Goal: Information Seeking & Learning: Find specific fact

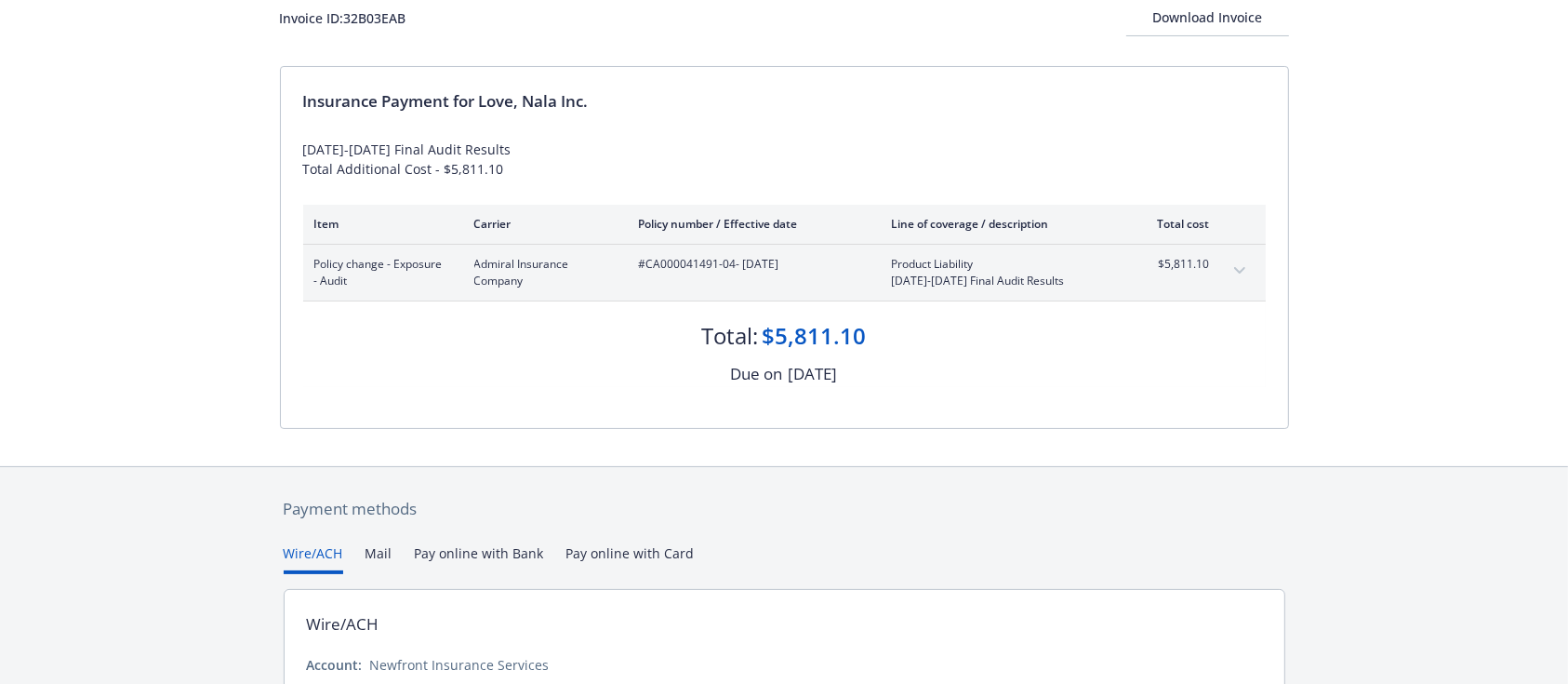
scroll to position [58, 0]
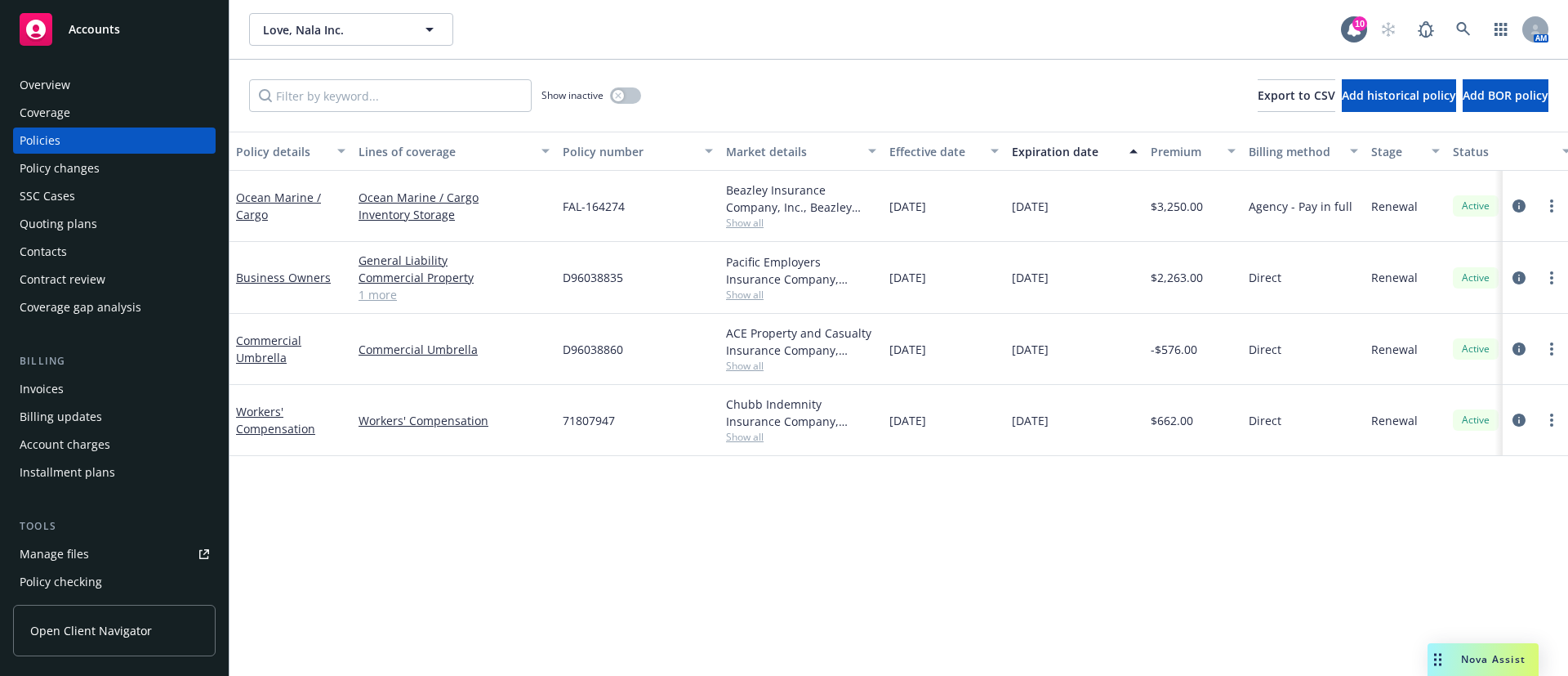
click at [67, 393] on div "Invoices" at bounding box center [114, 389] width 190 height 26
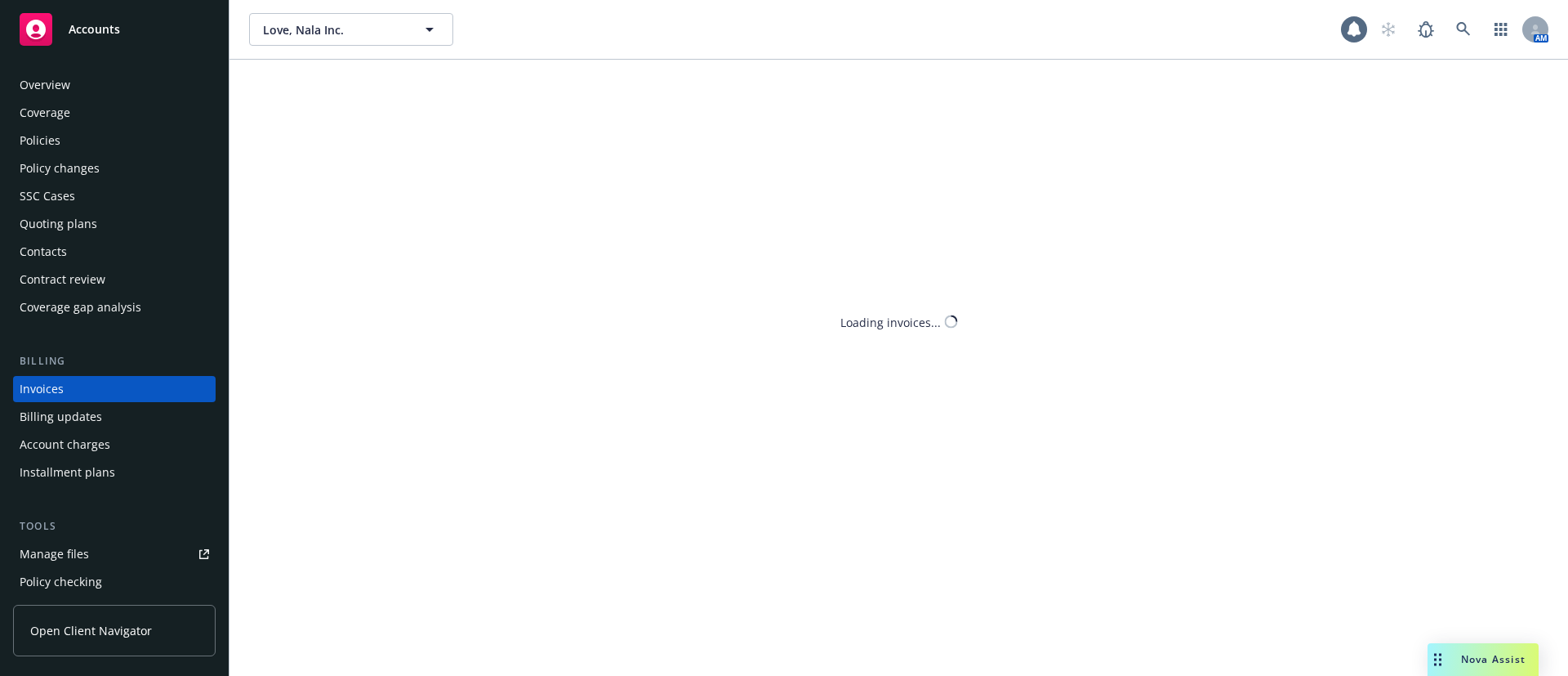
scroll to position [26, 0]
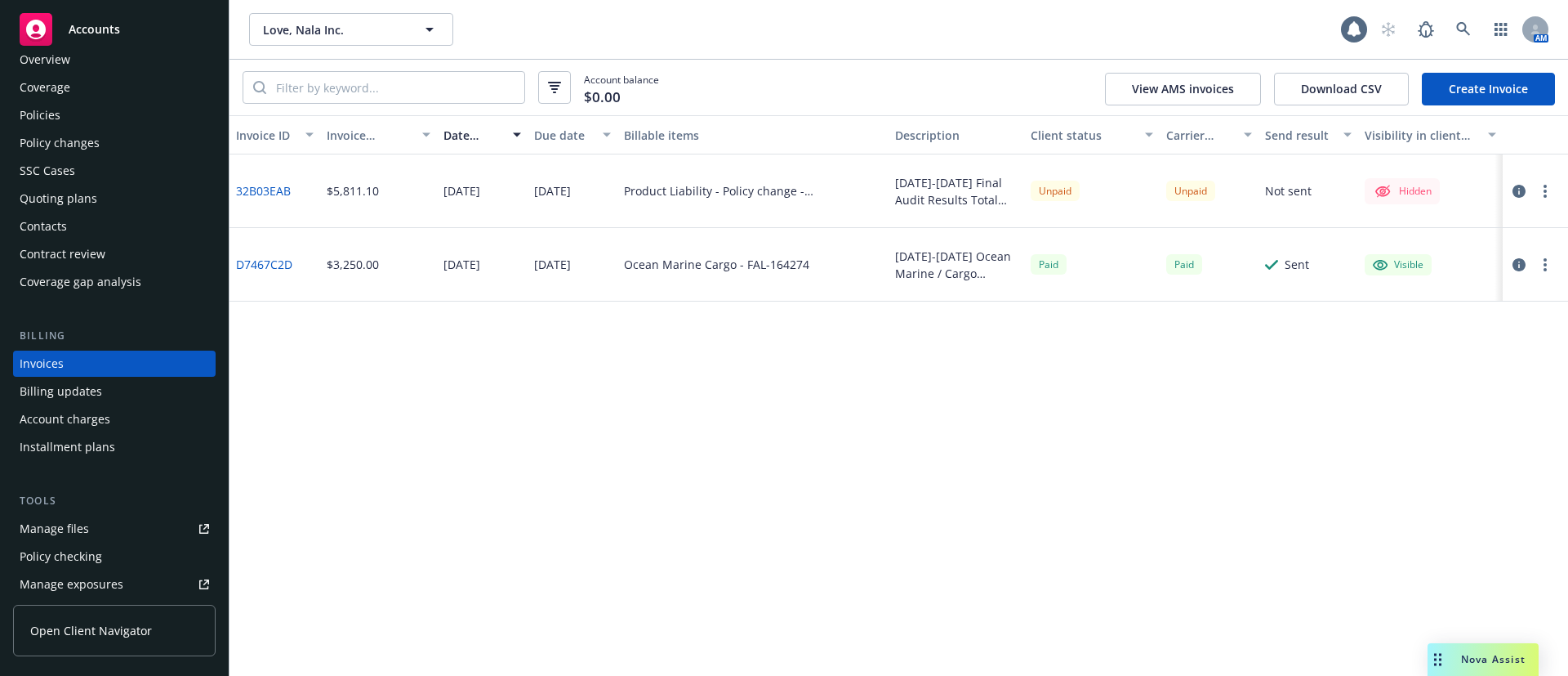
click at [1554, 185] on div at bounding box center [1532, 191] width 46 height 20
click at [1520, 189] on icon "button" at bounding box center [1519, 191] width 13 height 13
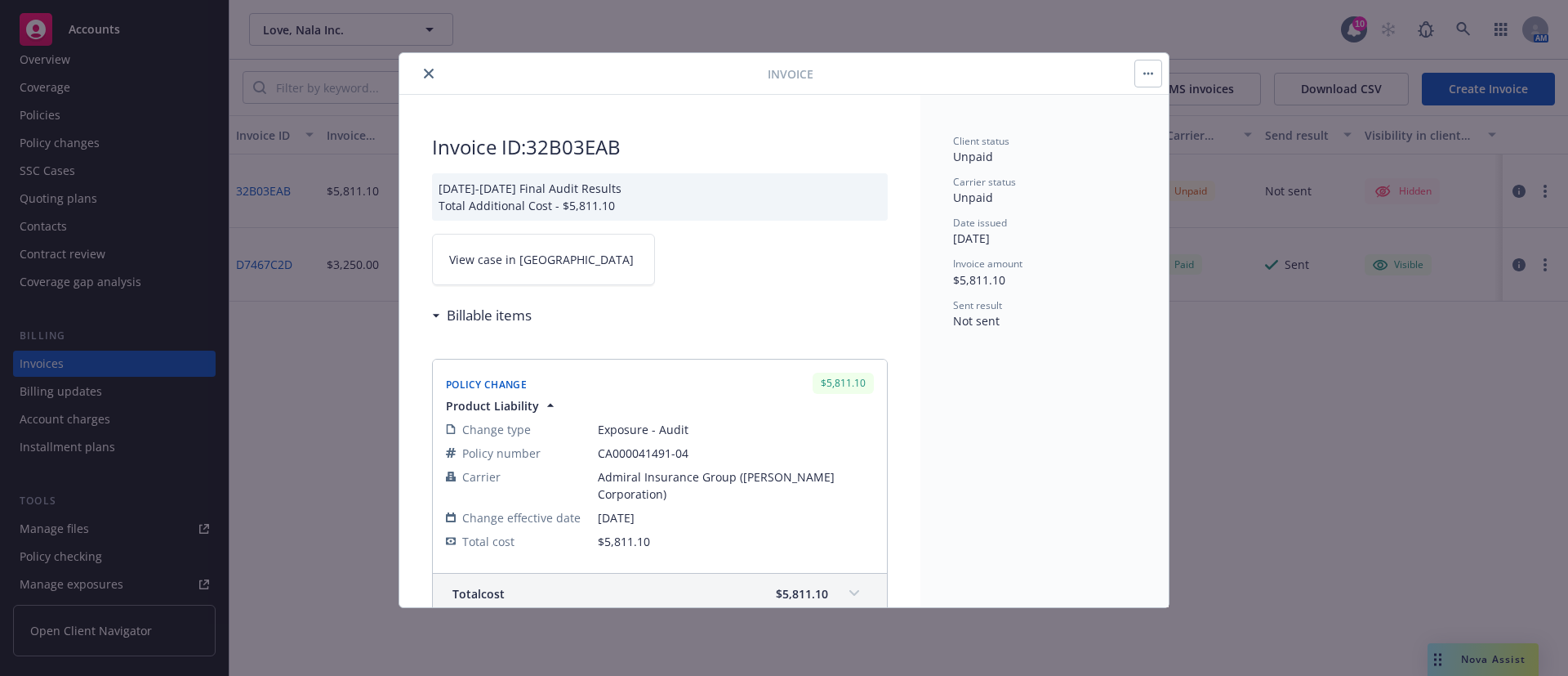
click at [1155, 77] on button "button" at bounding box center [1148, 73] width 26 height 26
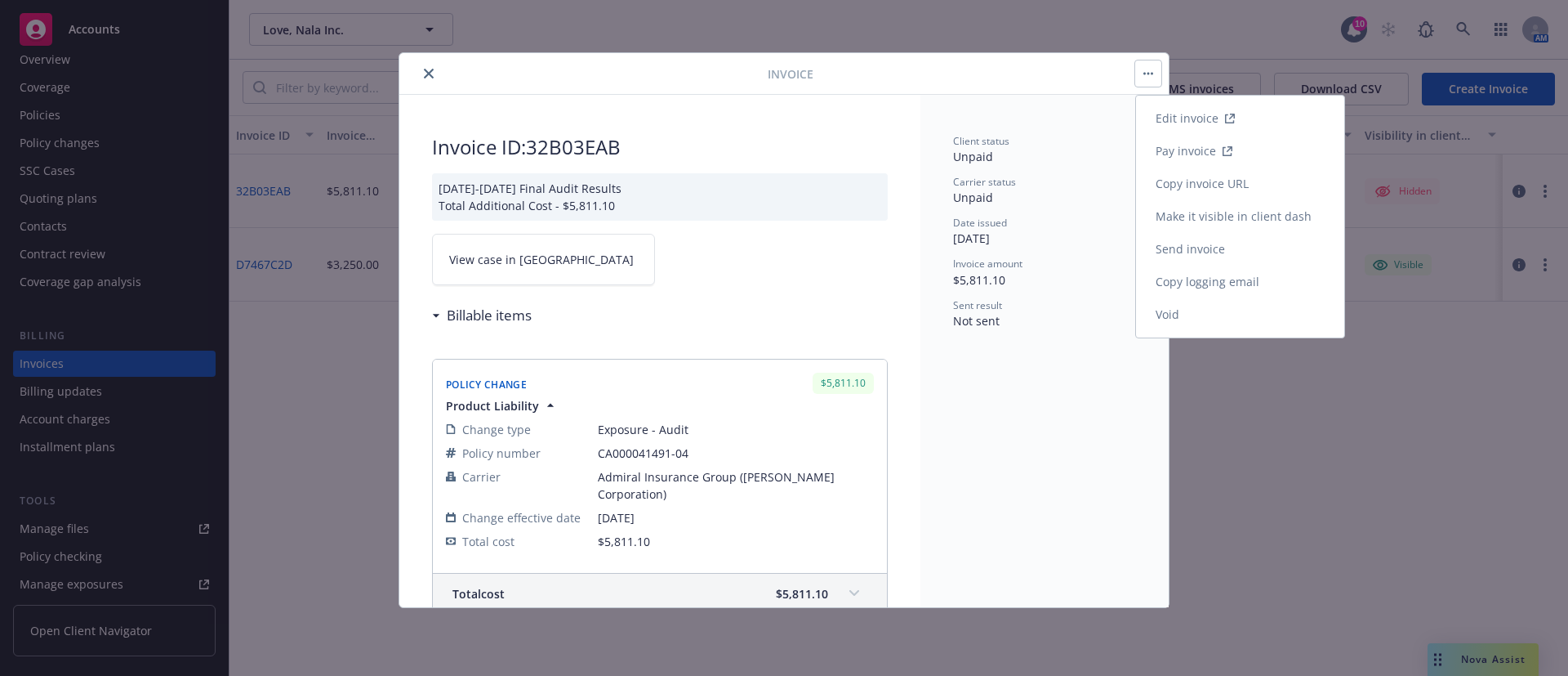
click at [1223, 215] on link "Make it visible in client dash" at bounding box center [1240, 216] width 208 height 32
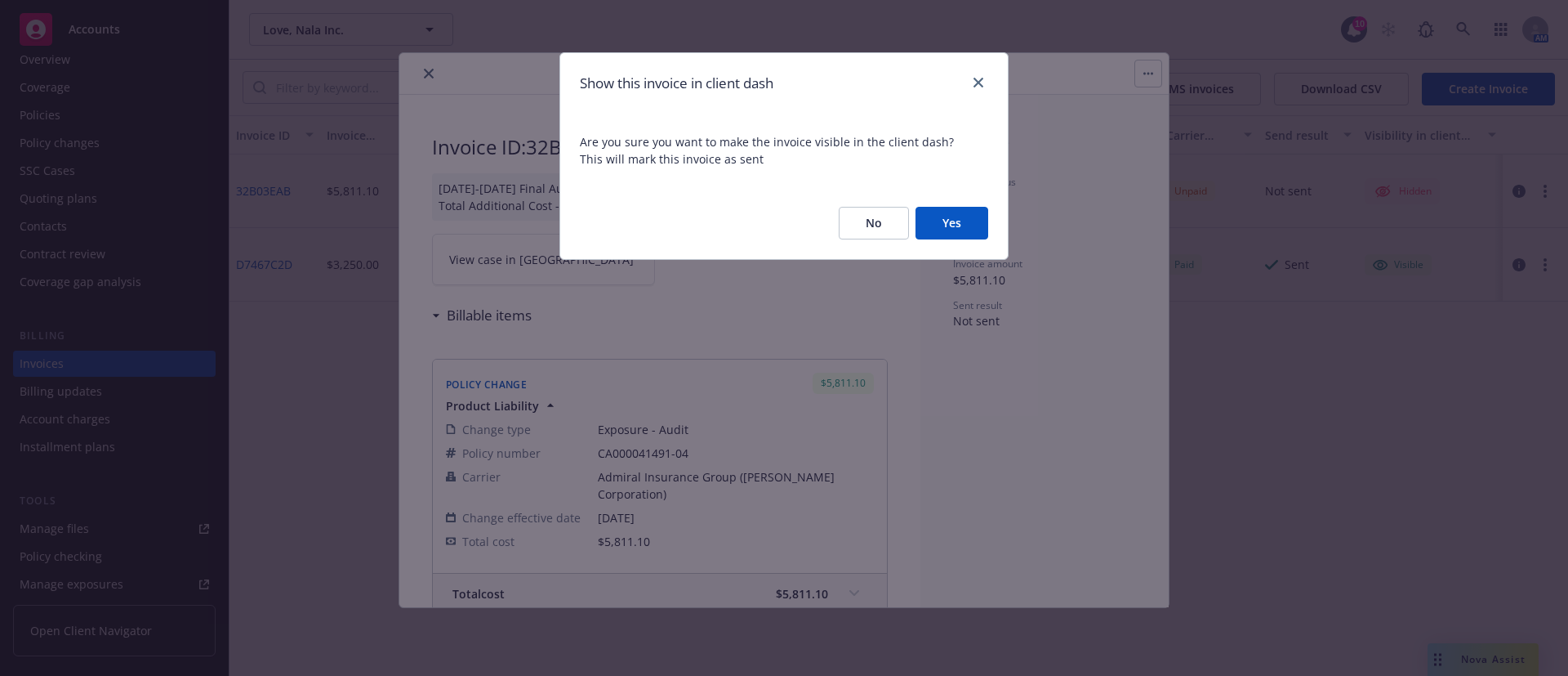
drag, startPoint x: 982, startPoint y: 215, endPoint x: 968, endPoint y: 218, distance: 14.3
click at [982, 215] on button "Yes" at bounding box center [951, 223] width 72 height 32
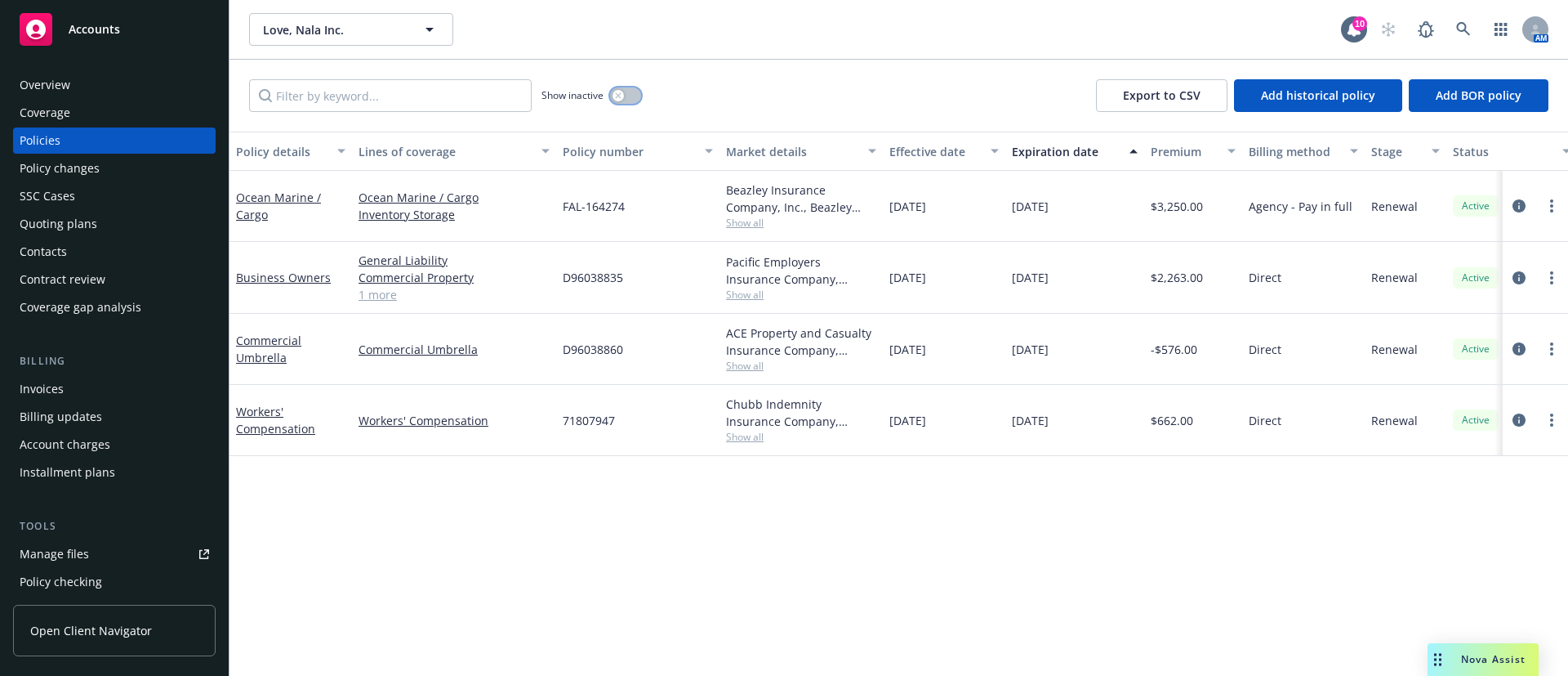
click at [623, 99] on button "button" at bounding box center [625, 95] width 31 height 16
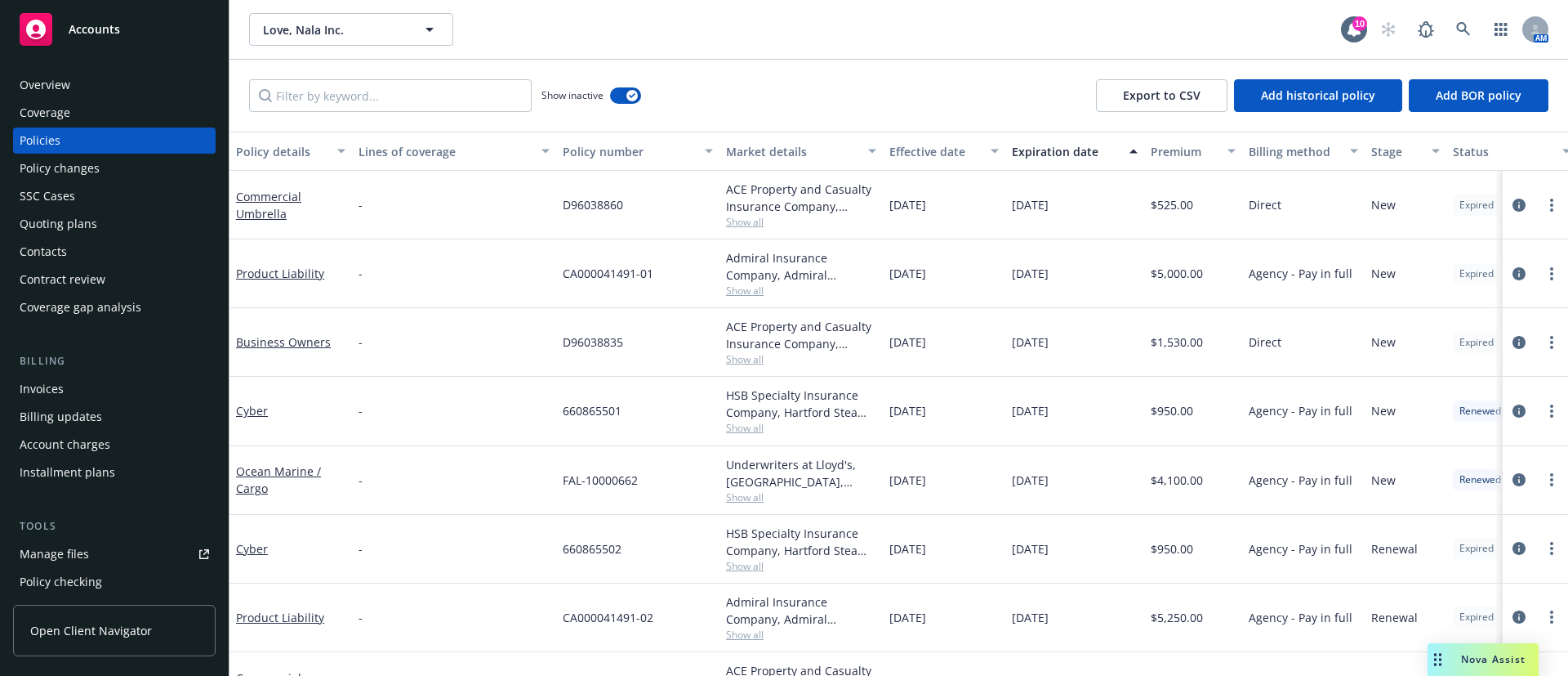
click at [1050, 146] on div "Expiration date" at bounding box center [1065, 152] width 108 height 17
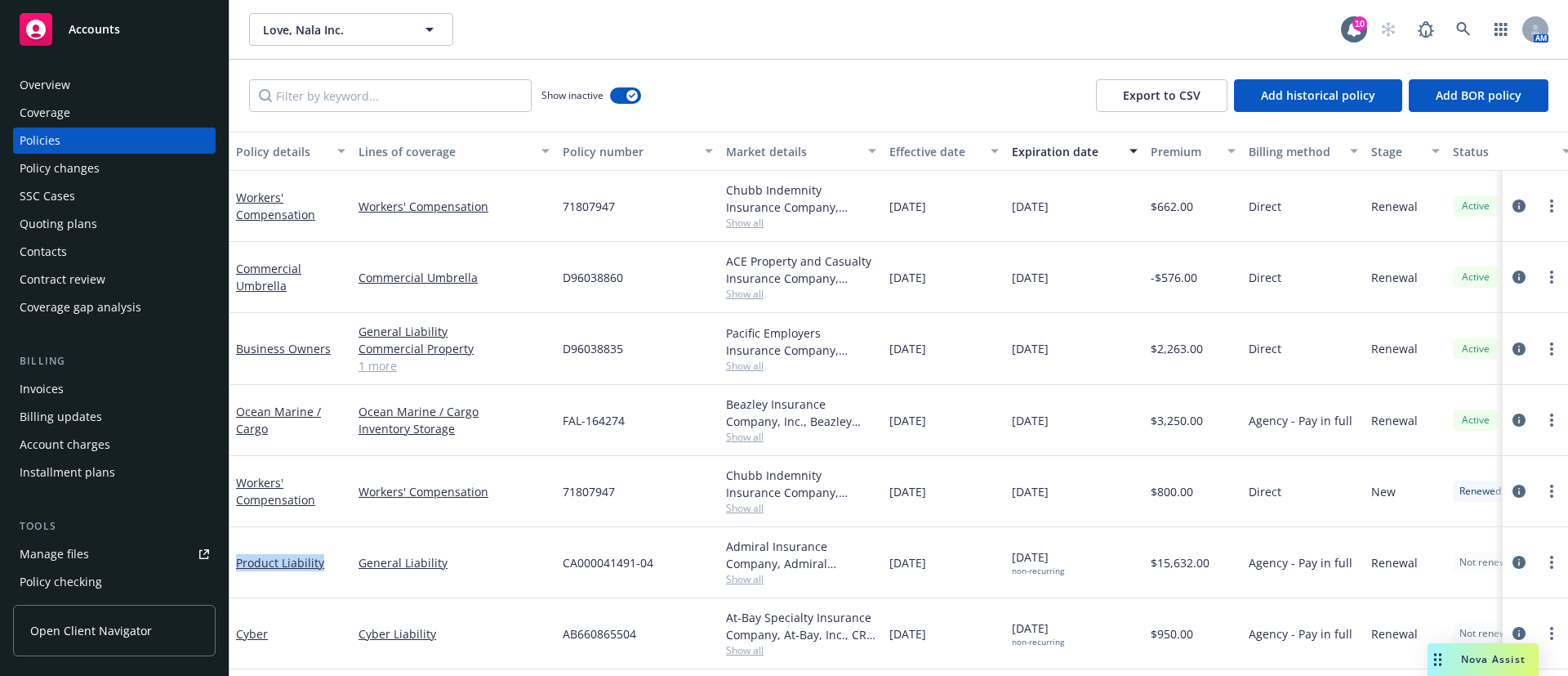
drag, startPoint x: 335, startPoint y: 568, endPoint x: 233, endPoint y: 563, distance: 102.1
click at [233, 563] on div "Product Liability" at bounding box center [291, 563] width 123 height 72
copy link "Product Liability"
click at [76, 249] on div "Contacts" at bounding box center [114, 251] width 190 height 26
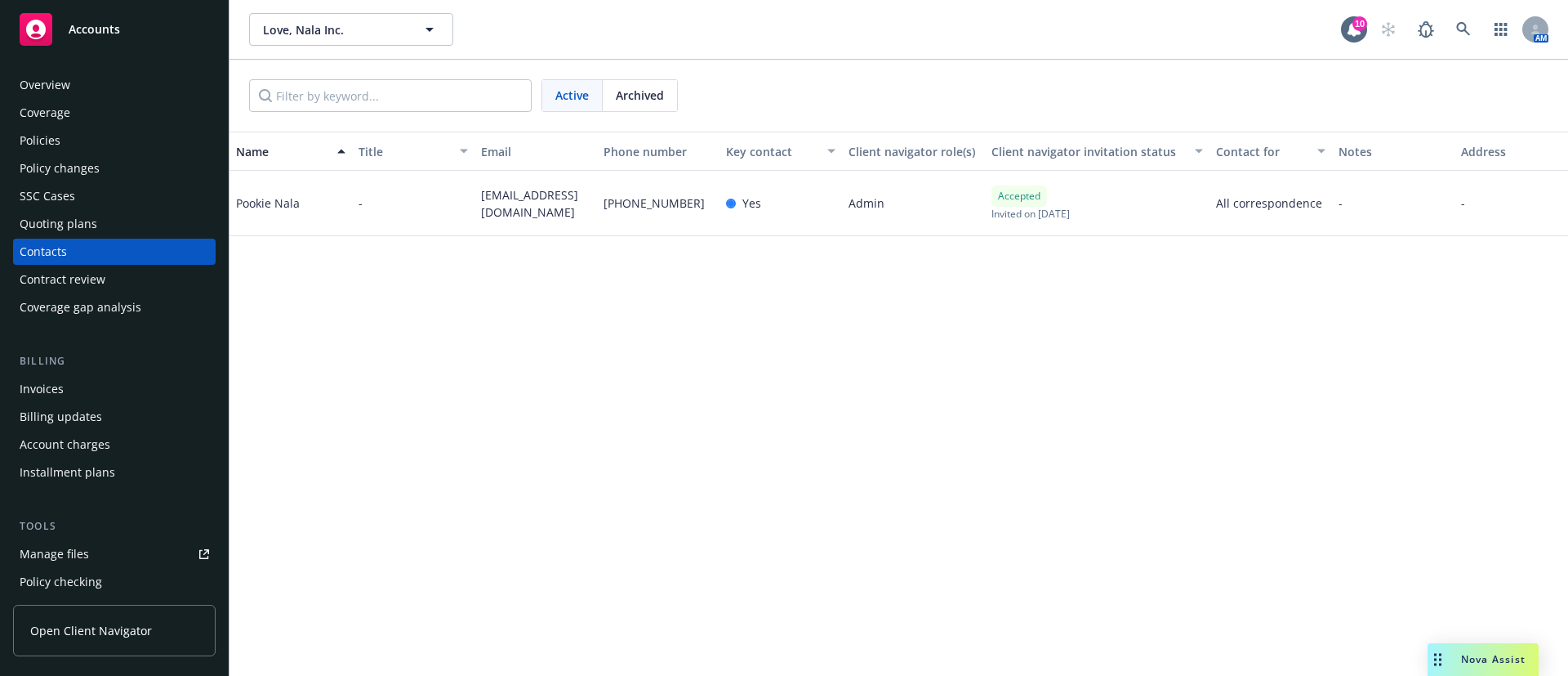
click at [486, 183] on div "pookie@lovenala.com" at bounding box center [536, 203] width 123 height 66
click at [499, 193] on span "pookie@lovenala.com" at bounding box center [535, 203] width 110 height 34
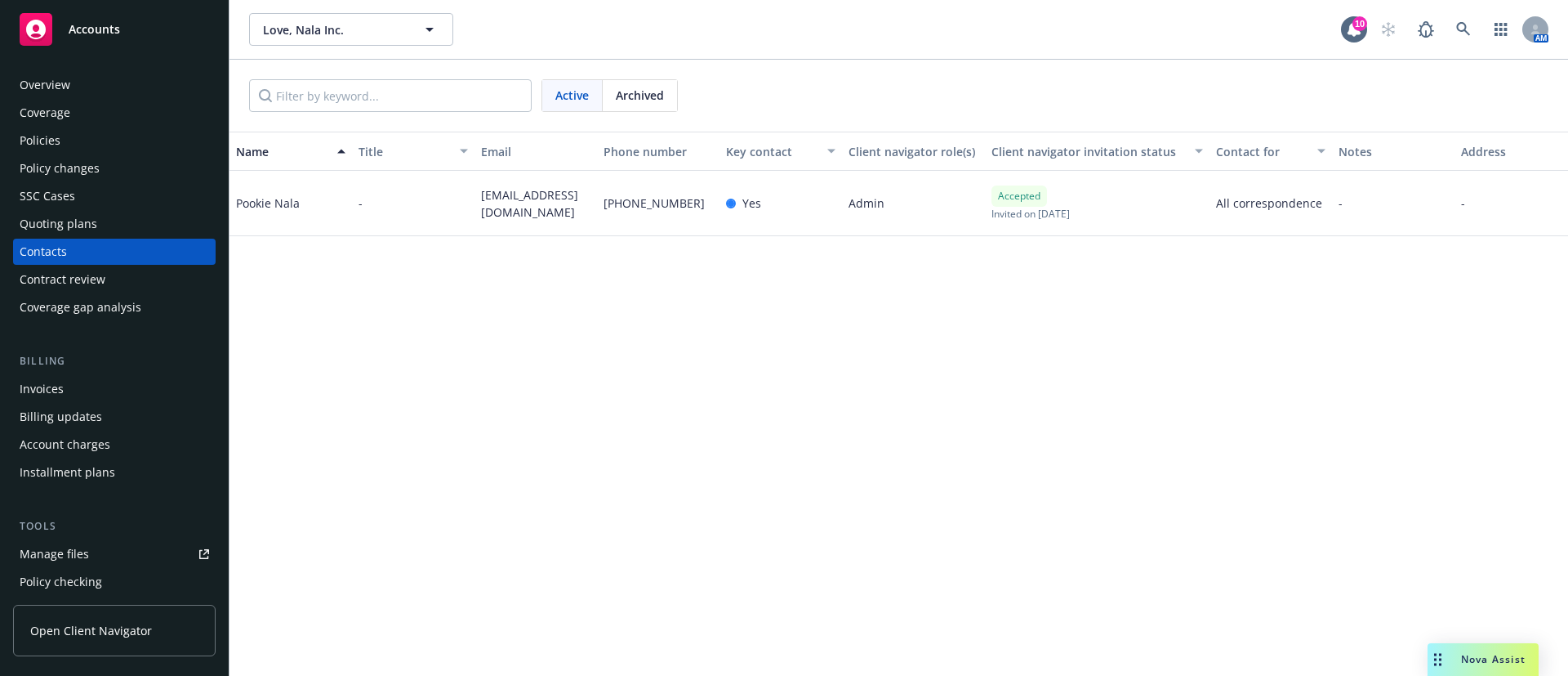
click at [71, 395] on div "Invoices" at bounding box center [114, 389] width 190 height 26
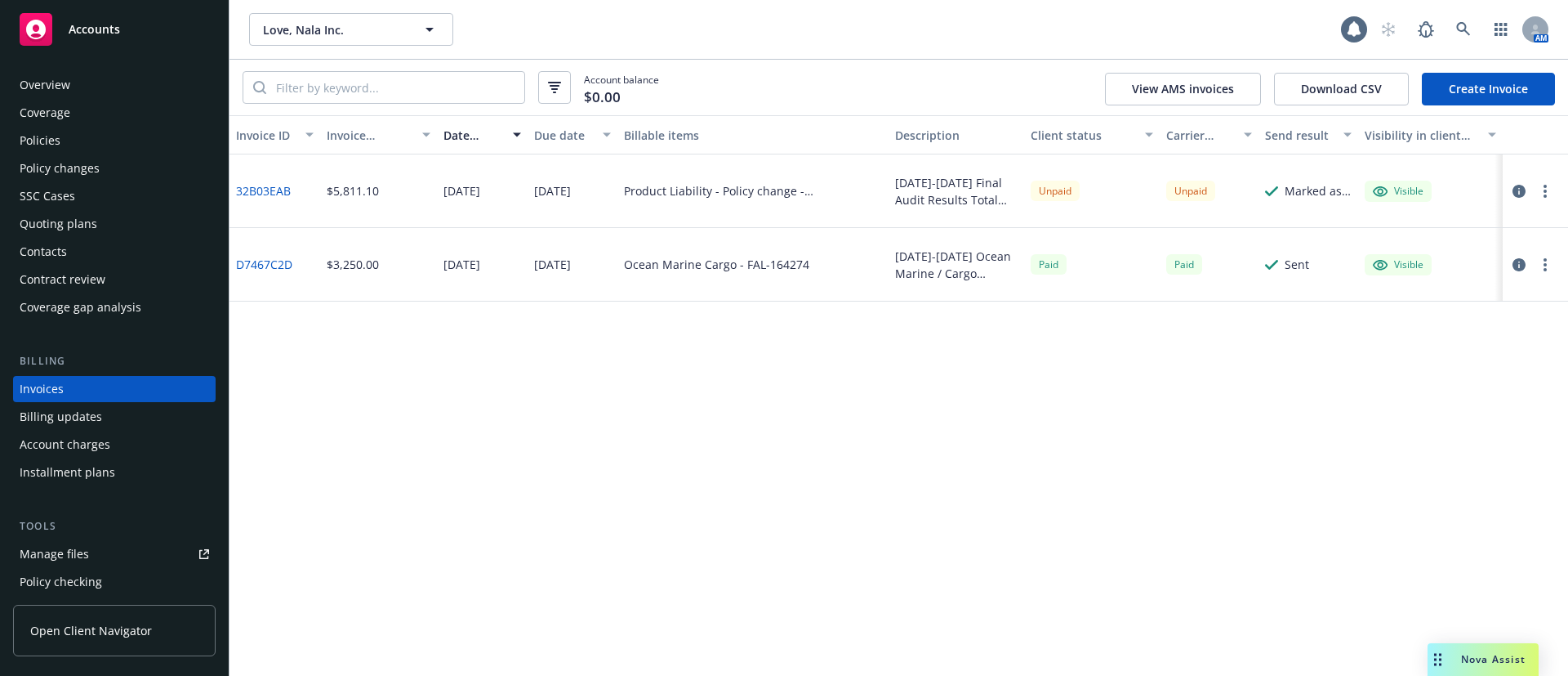
scroll to position [26, 0]
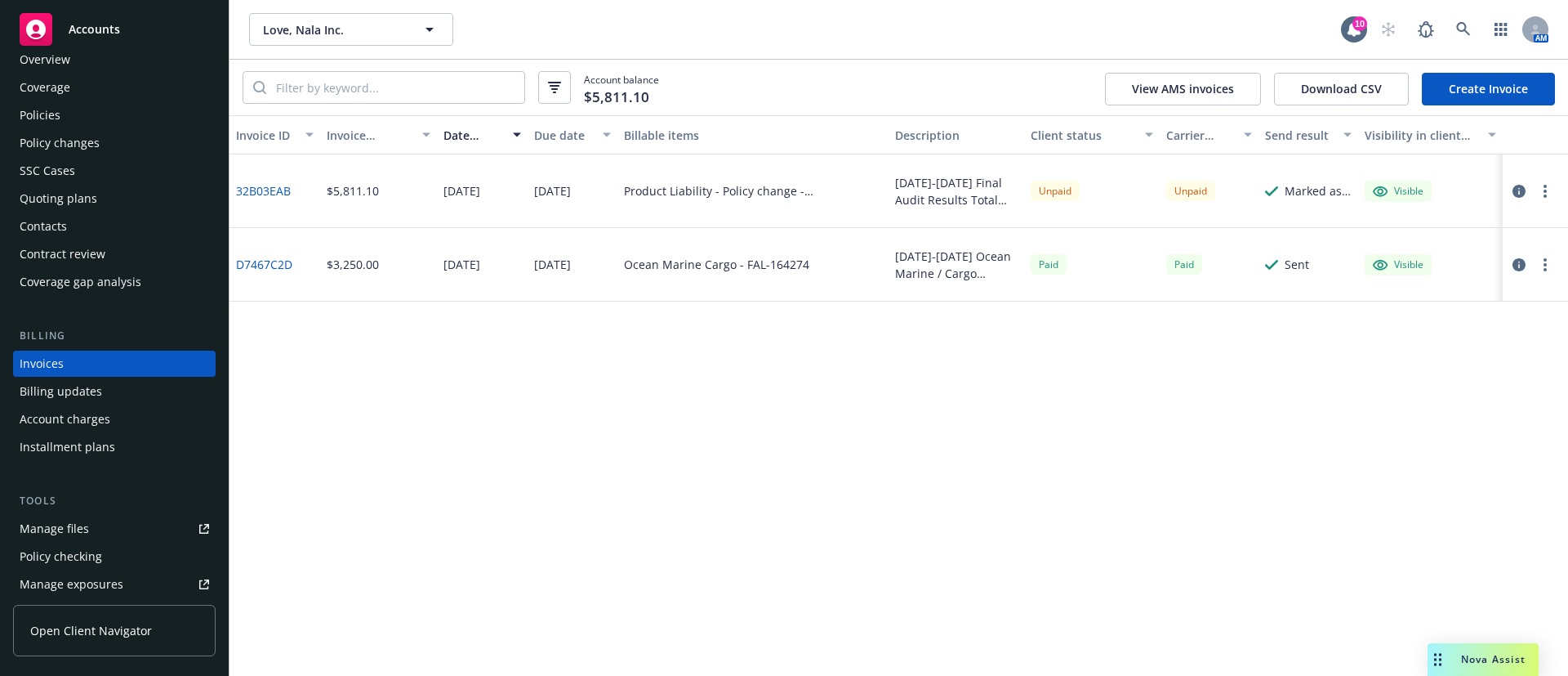
click at [1547, 191] on button "button" at bounding box center [1545, 191] width 20 height 20
click at [1405, 420] on link "Copy logging email" at bounding box center [1450, 421] width 208 height 32
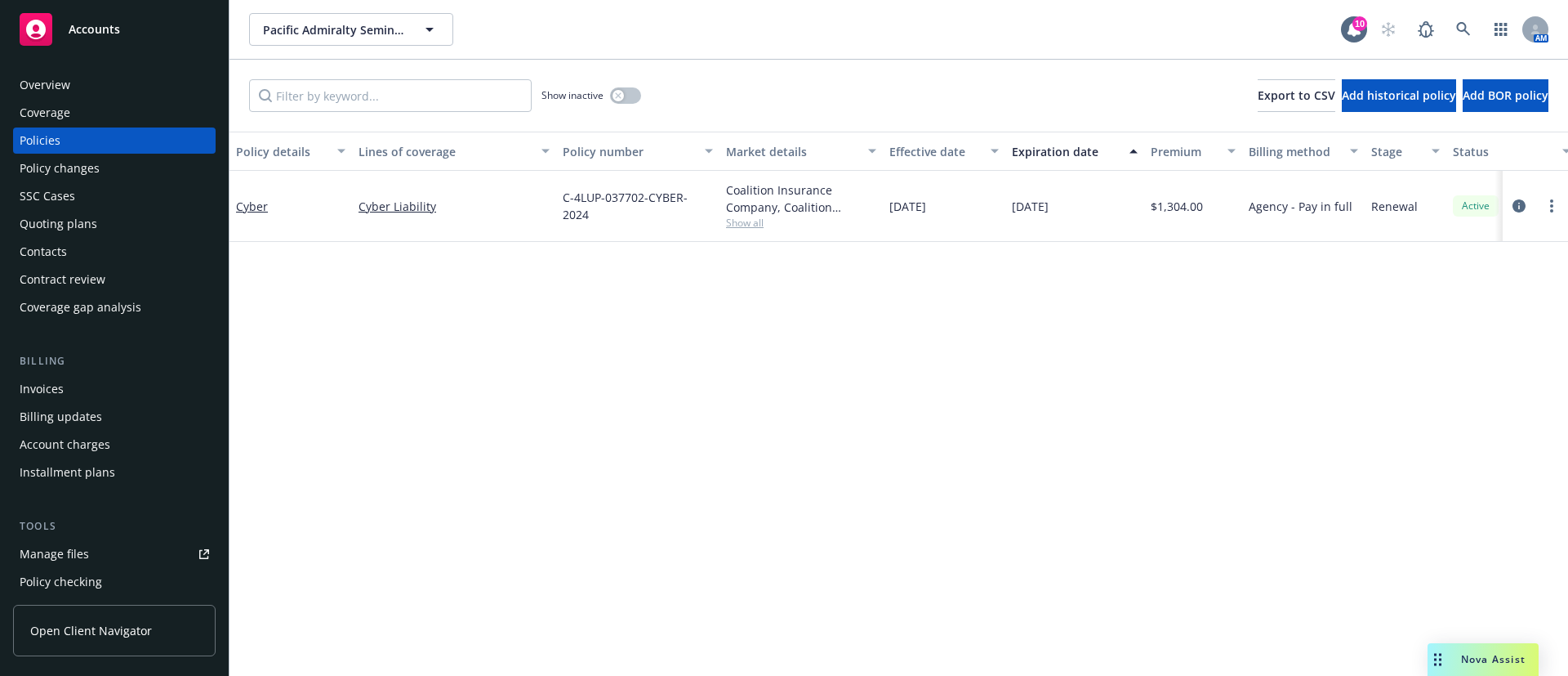
click at [93, 243] on div "Contacts" at bounding box center [114, 251] width 190 height 26
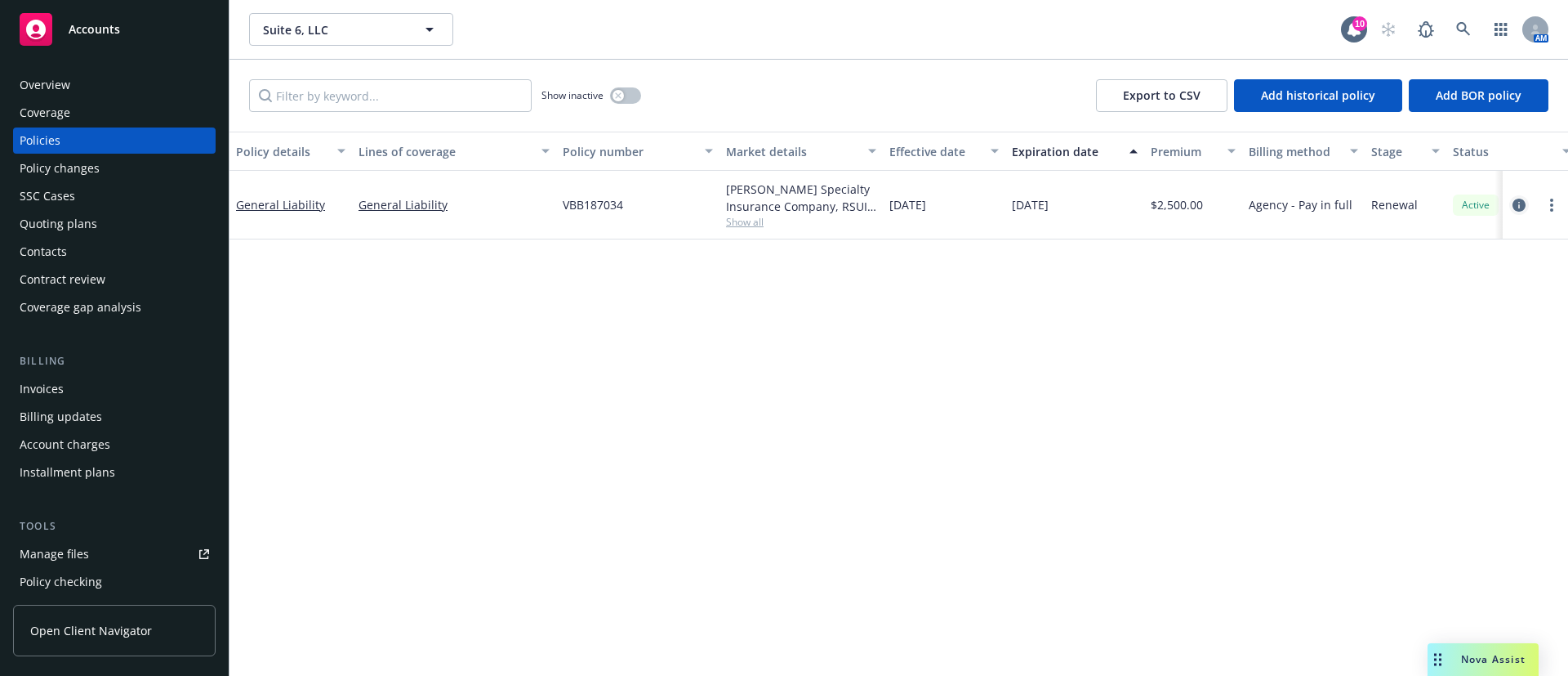
click at [1528, 203] on link "circleInformation" at bounding box center [1519, 204] width 20 height 20
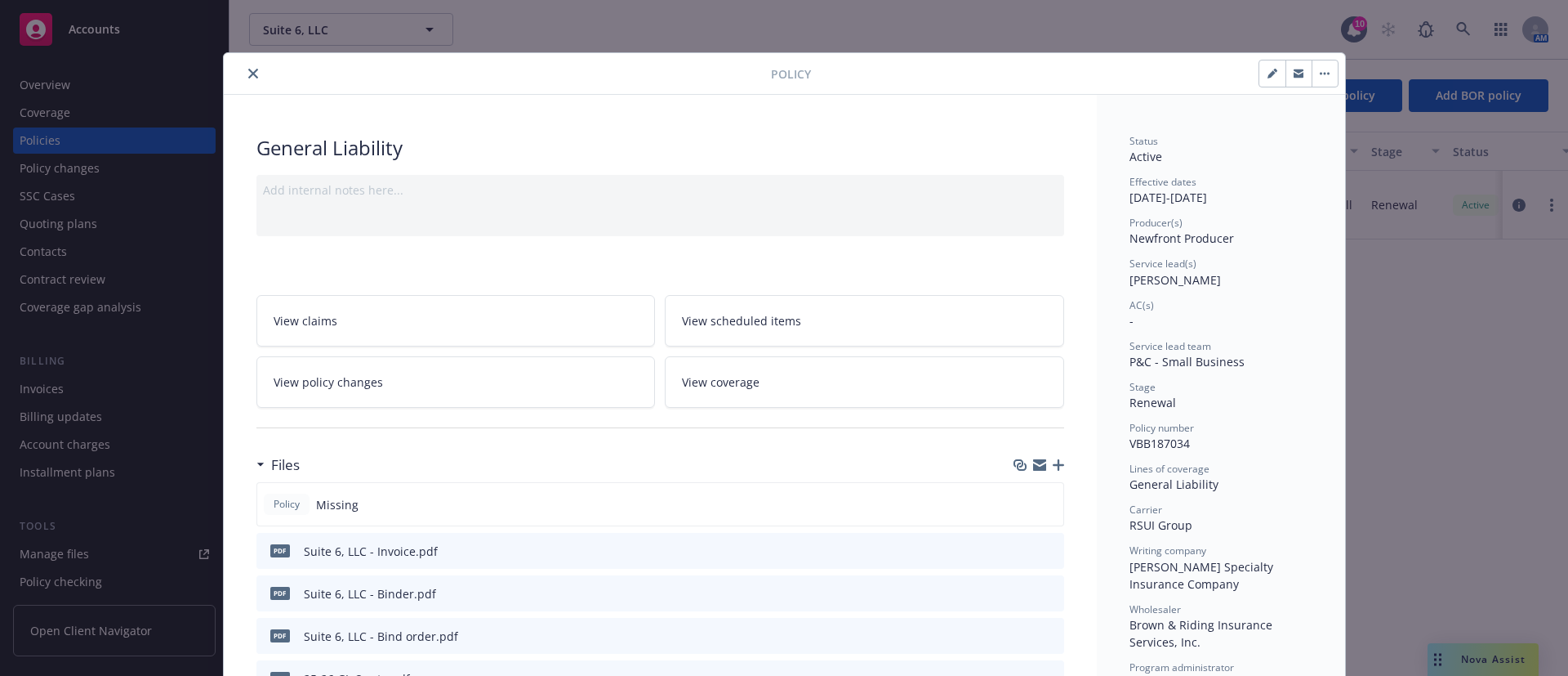
click at [248, 73] on icon "close" at bounding box center [254, 74] width 10 height 10
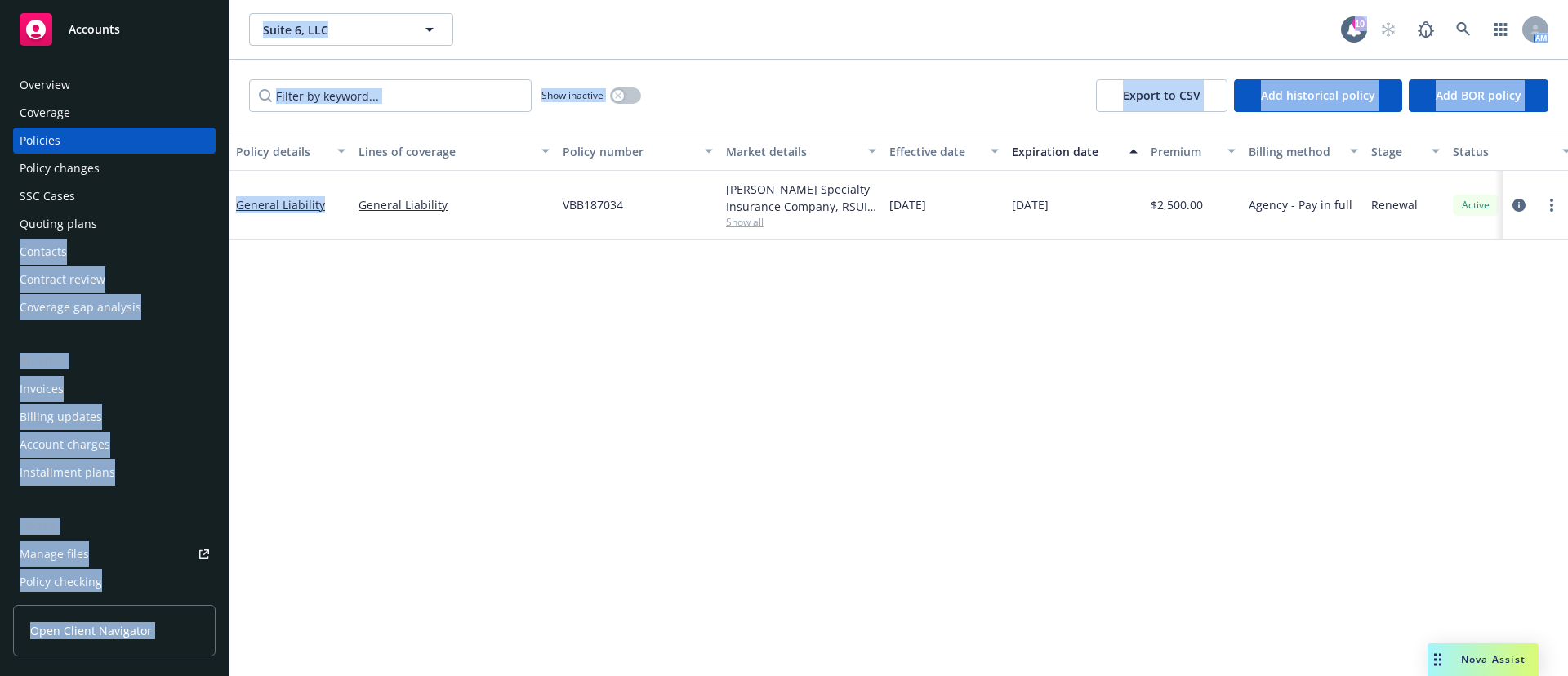
drag, startPoint x: 329, startPoint y: 203, endPoint x: 225, endPoint y: 214, distance: 104.6
click at [225, 214] on div "Accounts Overview Coverage Policies Policy changes SSC Cases Quoting plans Cont…" at bounding box center [784, 338] width 1568 height 676
click at [287, 261] on div "Policy details Lines of coverage Policy number Market details Effective date Ex…" at bounding box center [898, 404] width 1338 height 544
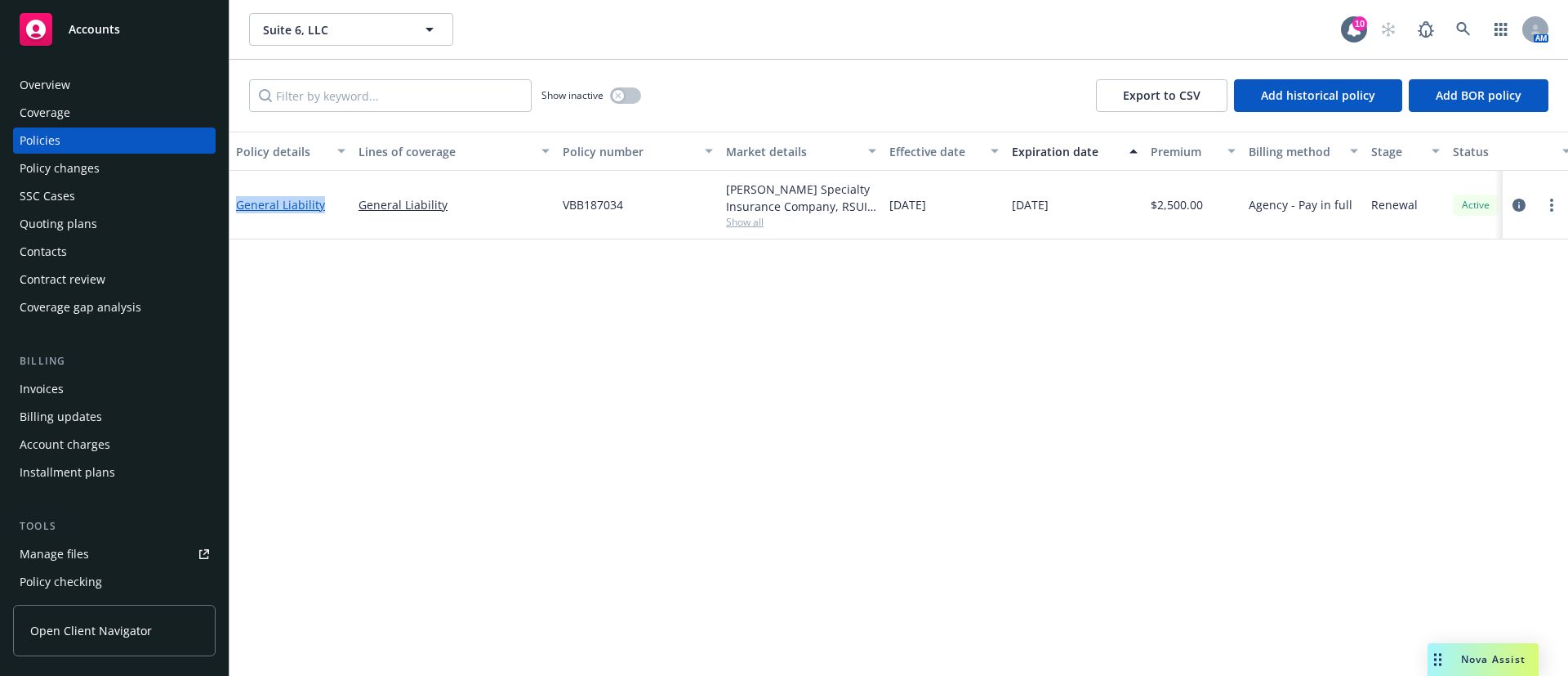
drag, startPoint x: 328, startPoint y: 203, endPoint x: 238, endPoint y: 207, distance: 90.1
click at [238, 207] on div "General Liability" at bounding box center [290, 204] width 110 height 17
copy link "General Liability"
click at [1457, 22] on icon at bounding box center [1463, 29] width 14 height 14
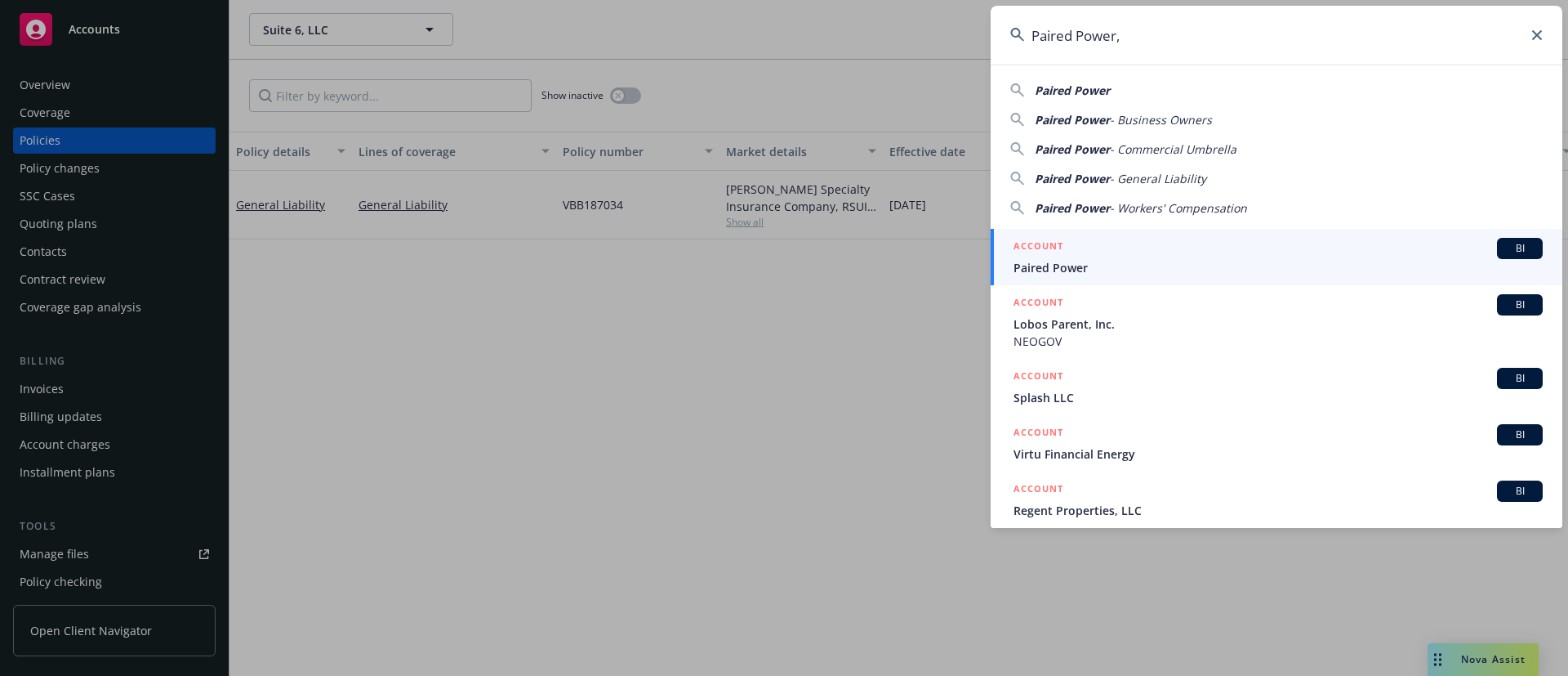
type input "Paired Power,"
click at [1126, 261] on span "Paired Power" at bounding box center [1278, 267] width 529 height 17
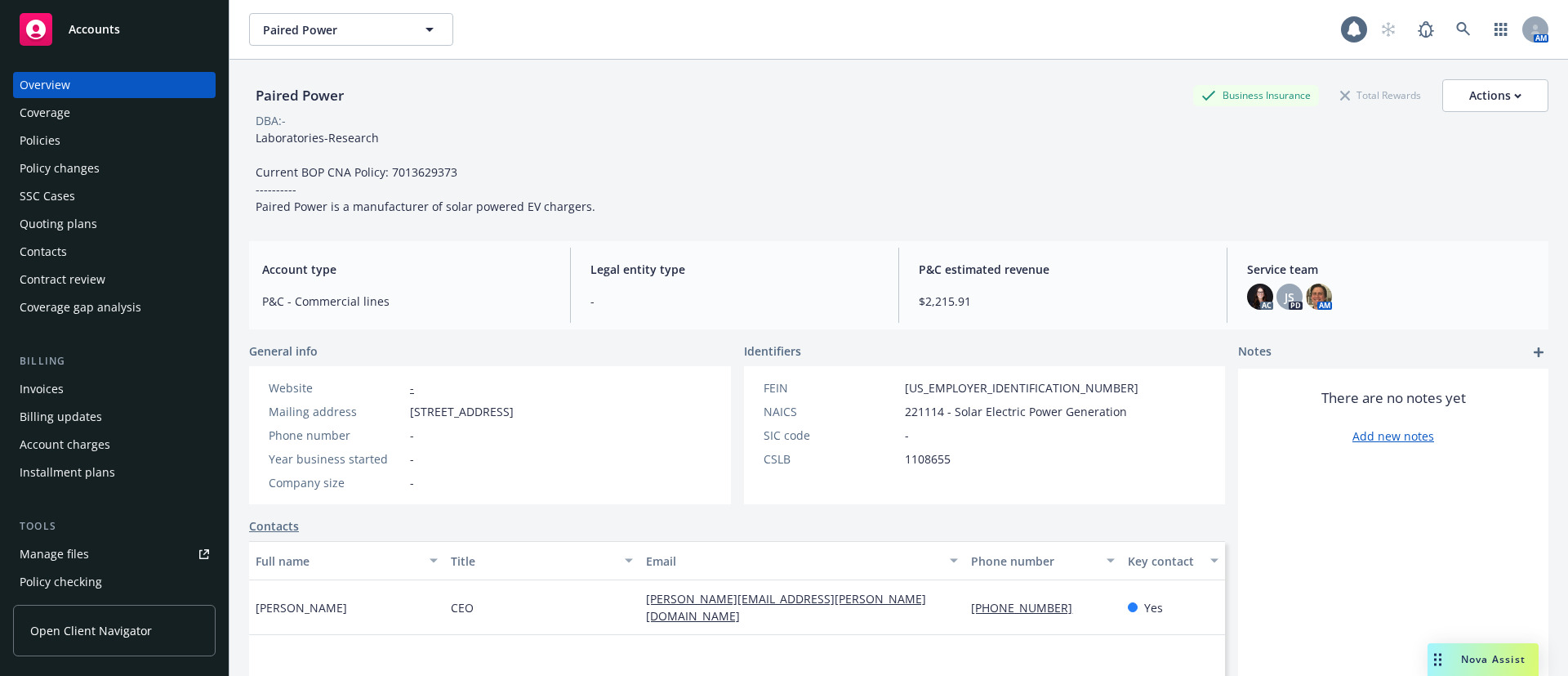
click at [71, 137] on div "Policies" at bounding box center [114, 140] width 190 height 26
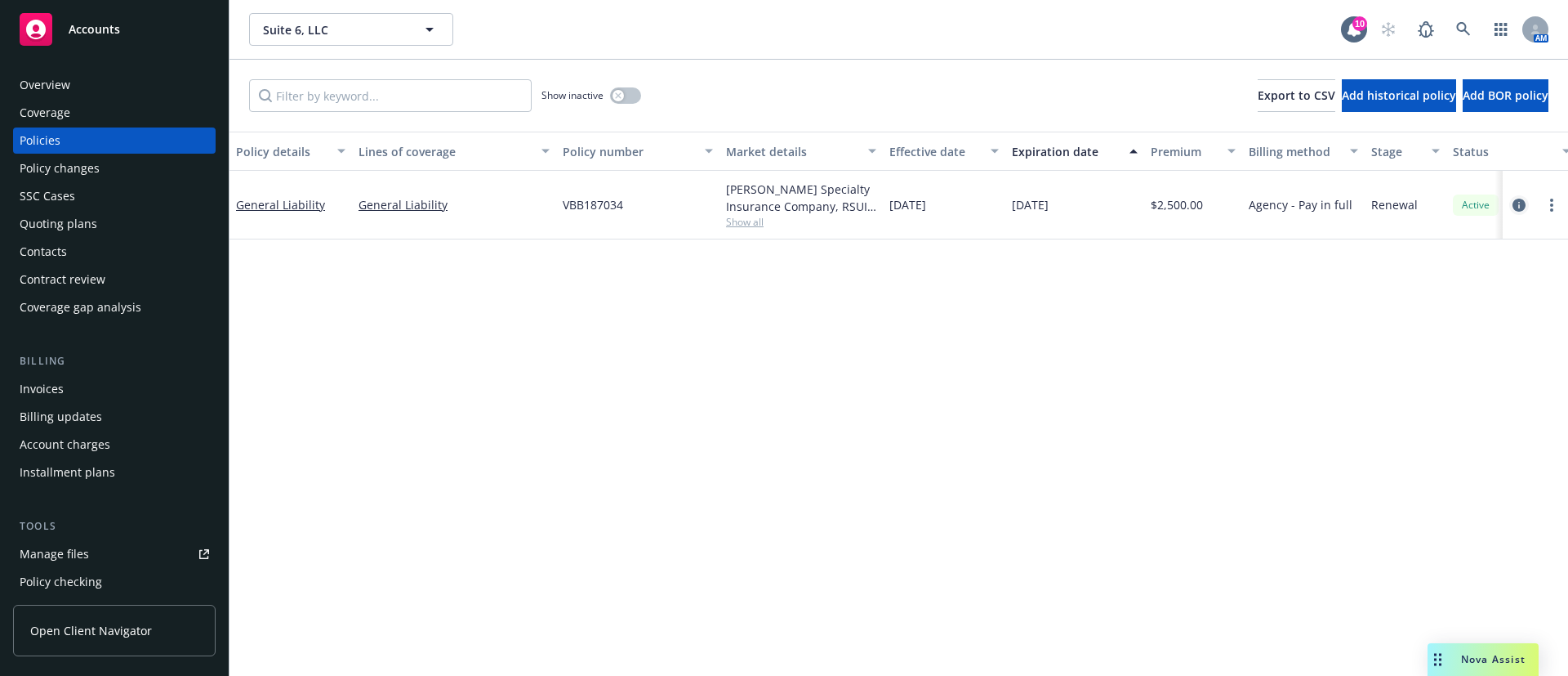
click at [1516, 203] on icon "circleInformation" at bounding box center [1519, 204] width 13 height 13
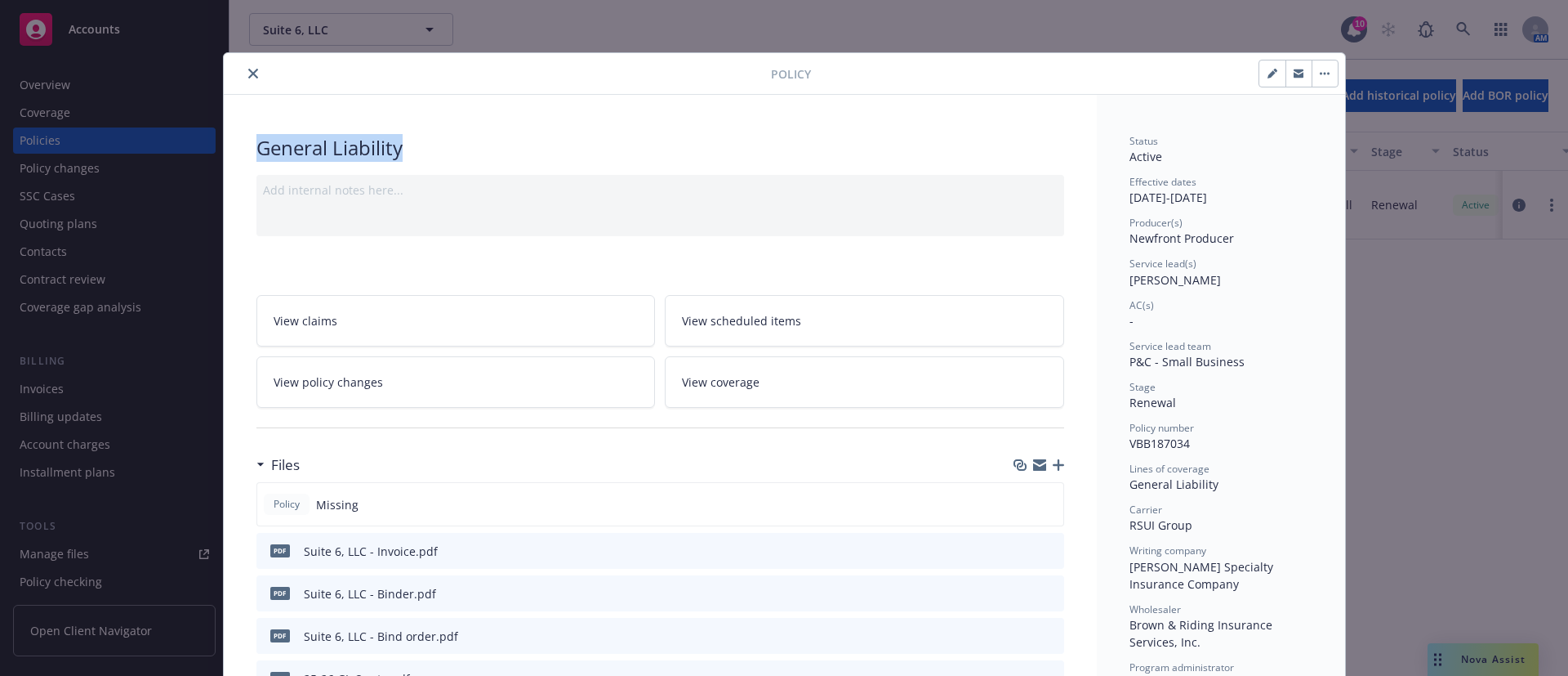
drag, startPoint x: 402, startPoint y: 143, endPoint x: 215, endPoint y: 139, distance: 187.0
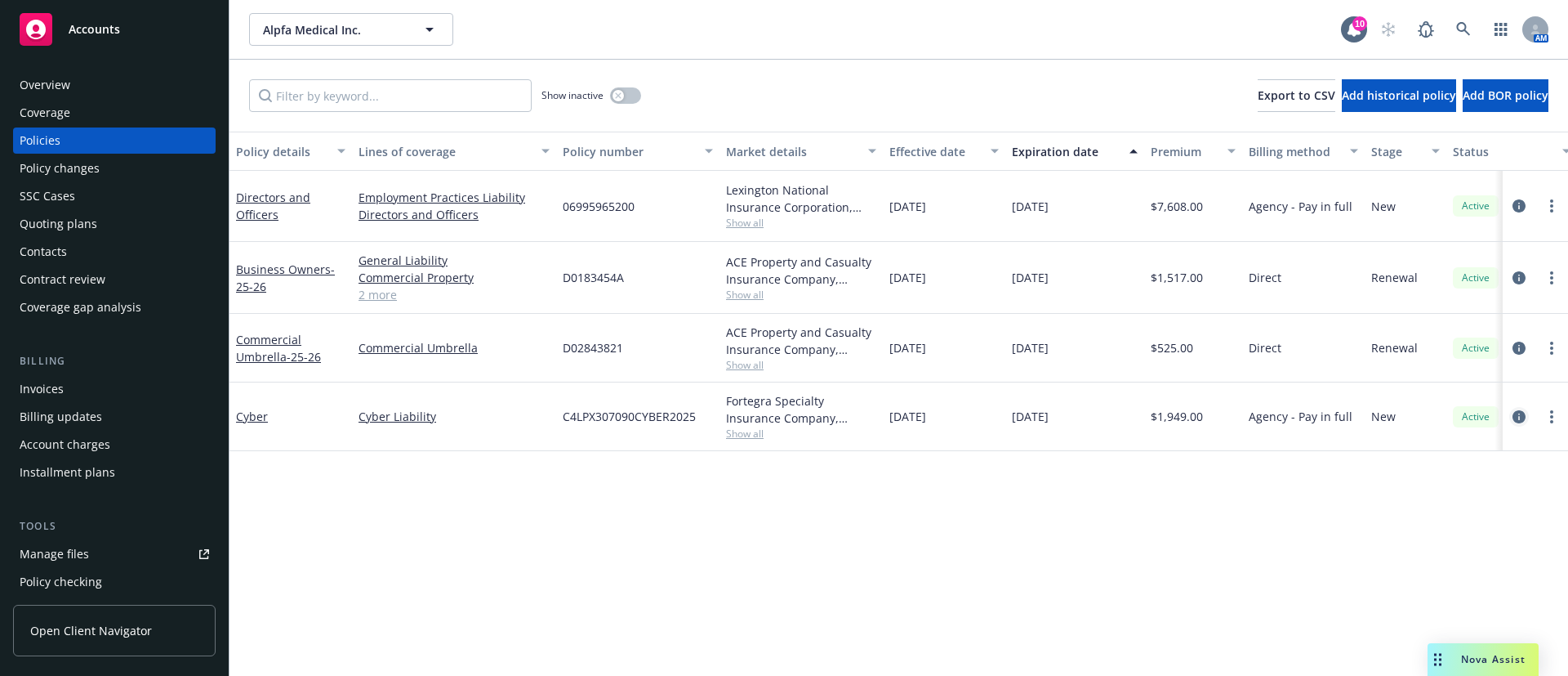
click at [1524, 420] on icon "circleInformation" at bounding box center [1519, 416] width 13 height 13
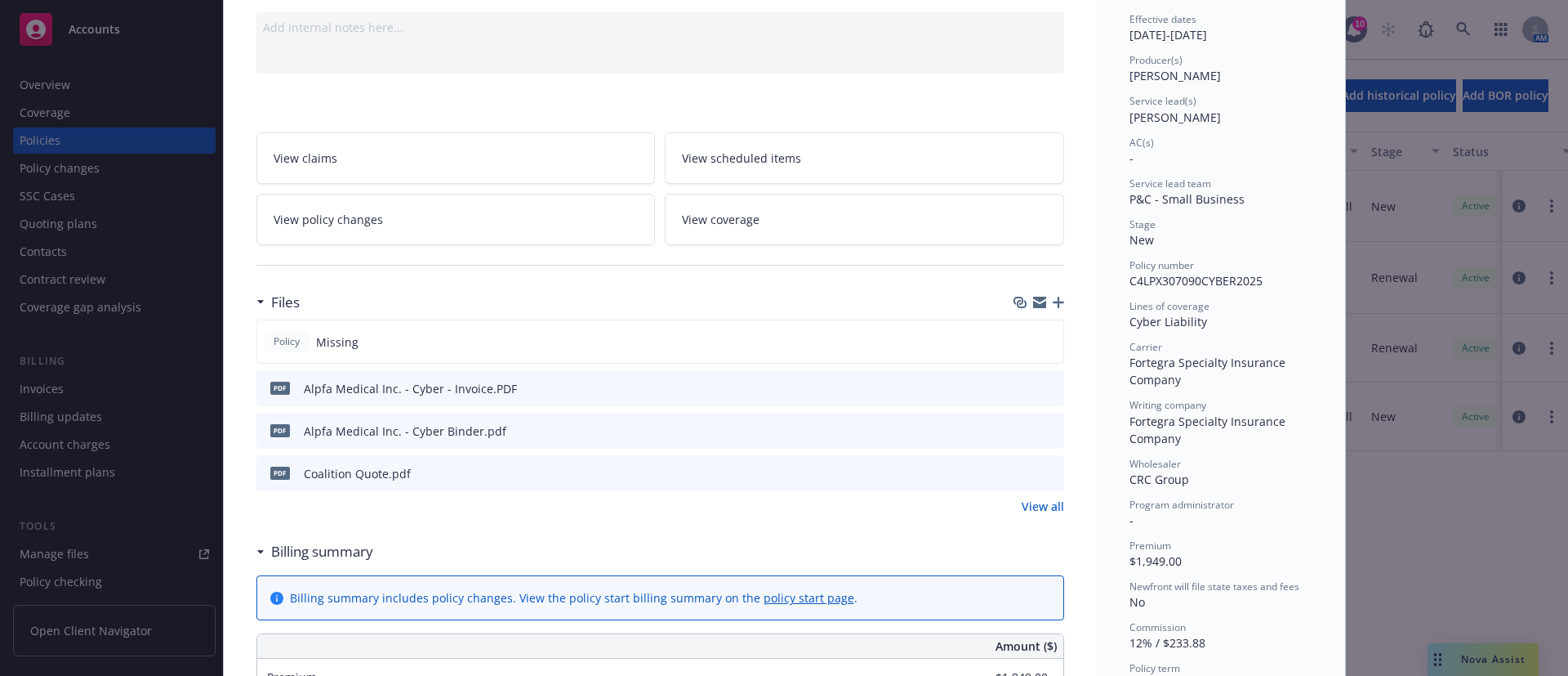
scroll to position [245, 0]
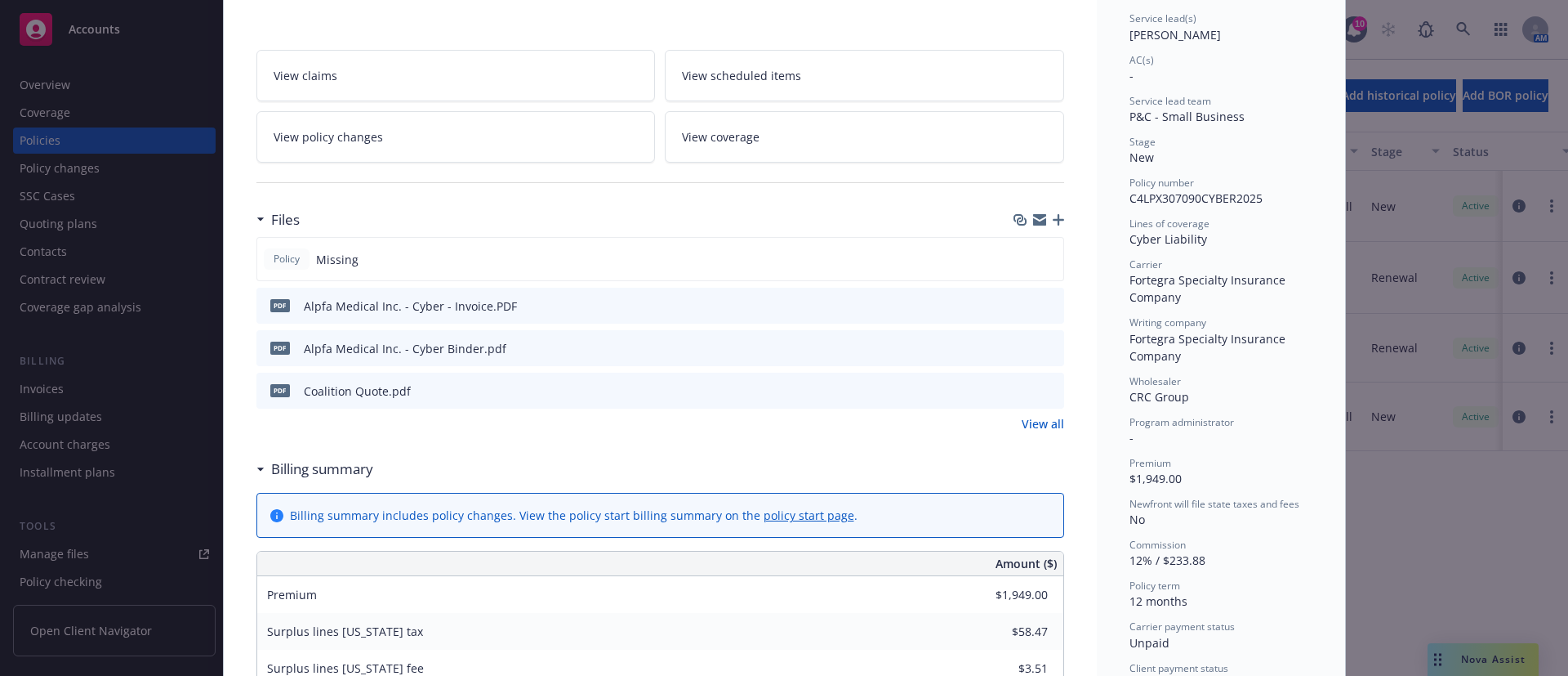
click at [1041, 301] on icon "preview file" at bounding box center [1048, 304] width 14 height 11
drag, startPoint x: 111, startPoint y: 448, endPoint x: 187, endPoint y: 313, distance: 154.9
click at [113, 445] on div "Policy Cyber Add internal notes here... View claims View scheduled items View p…" at bounding box center [784, 338] width 1568 height 676
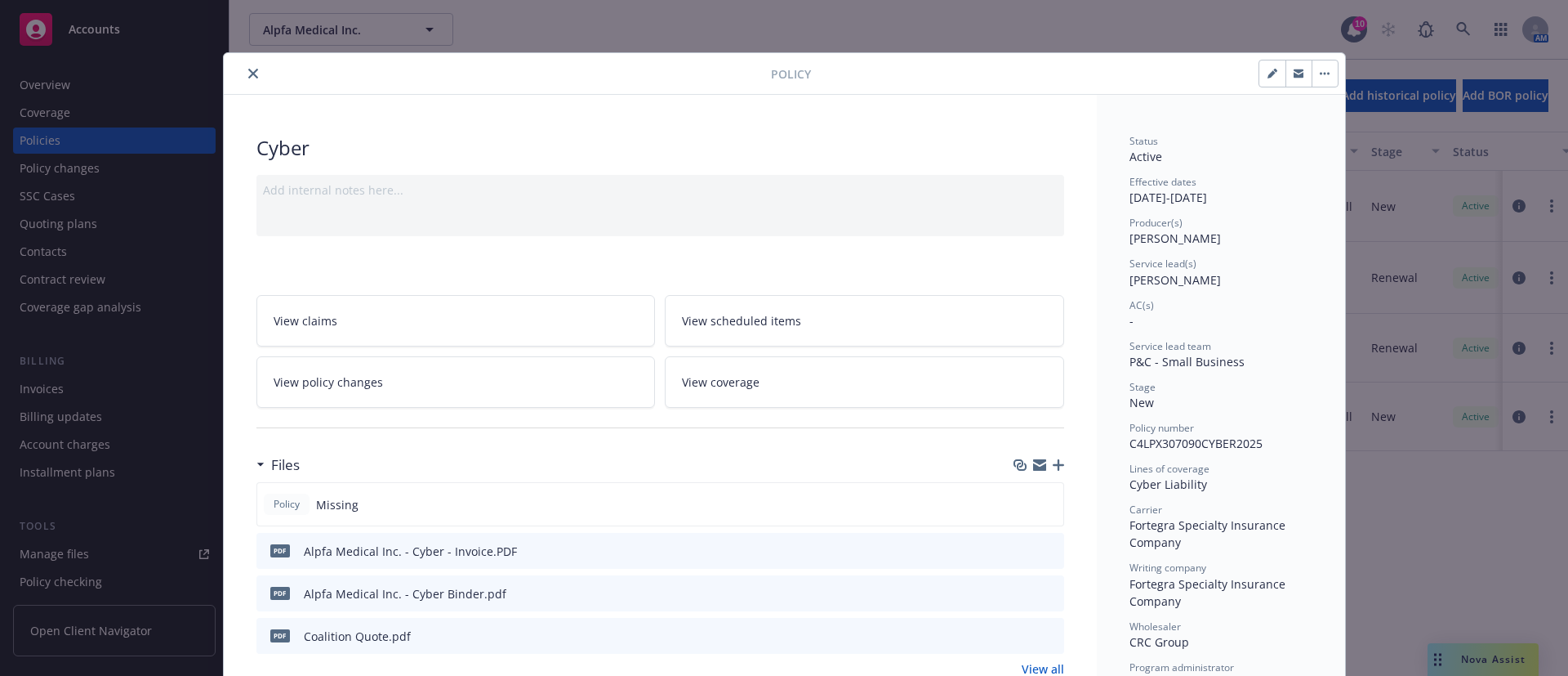
click at [243, 66] on button "close" at bounding box center [253, 73] width 20 height 20
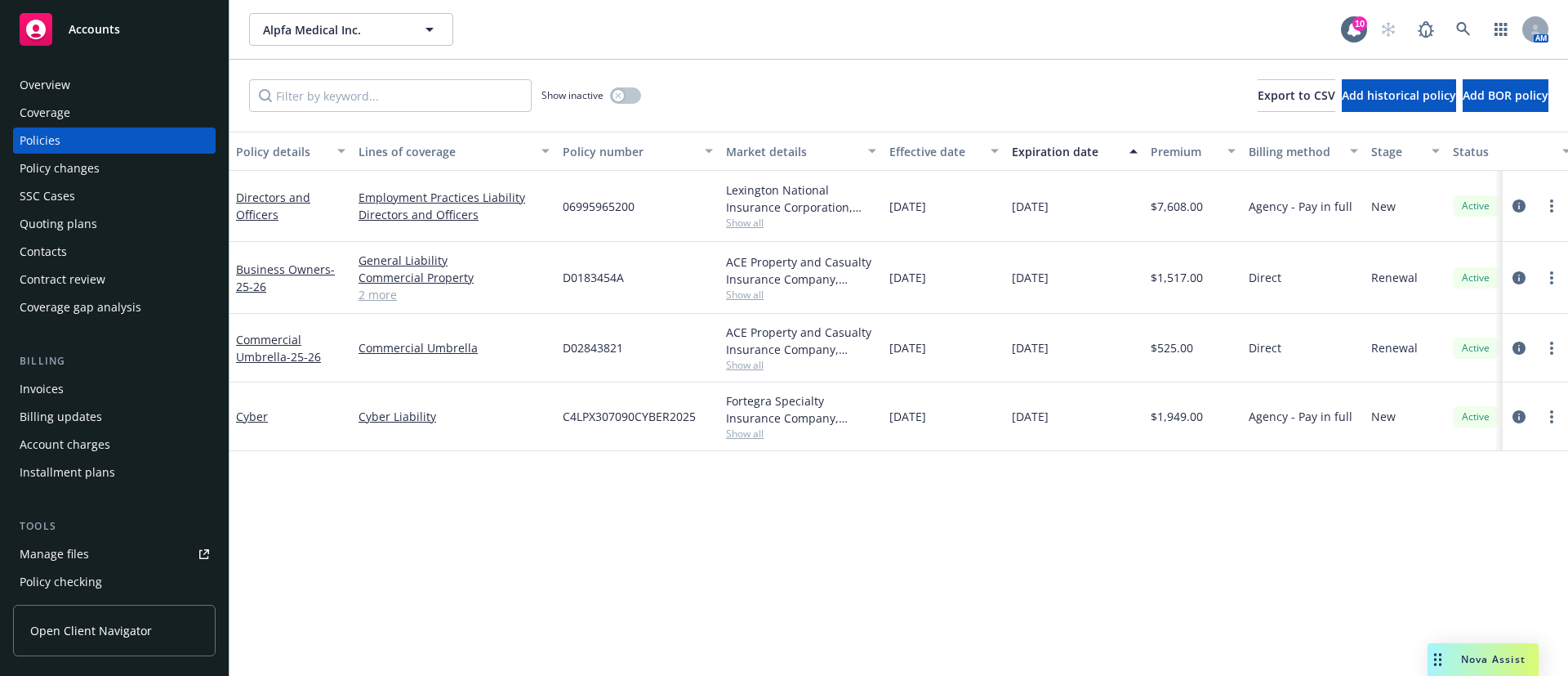
click at [77, 368] on div "Billing" at bounding box center [114, 361] width 202 height 16
click at [80, 381] on div "Invoices" at bounding box center [114, 389] width 190 height 26
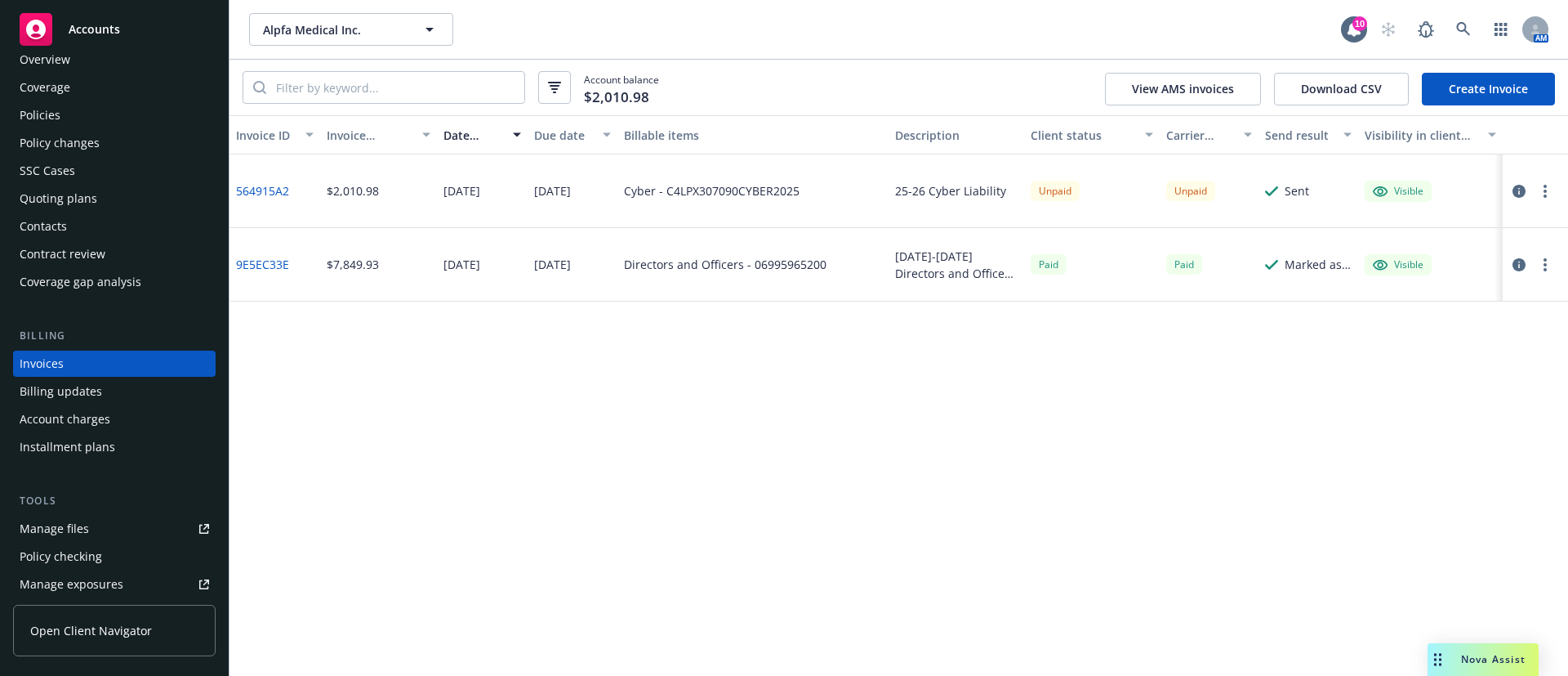
scroll to position [35, 0]
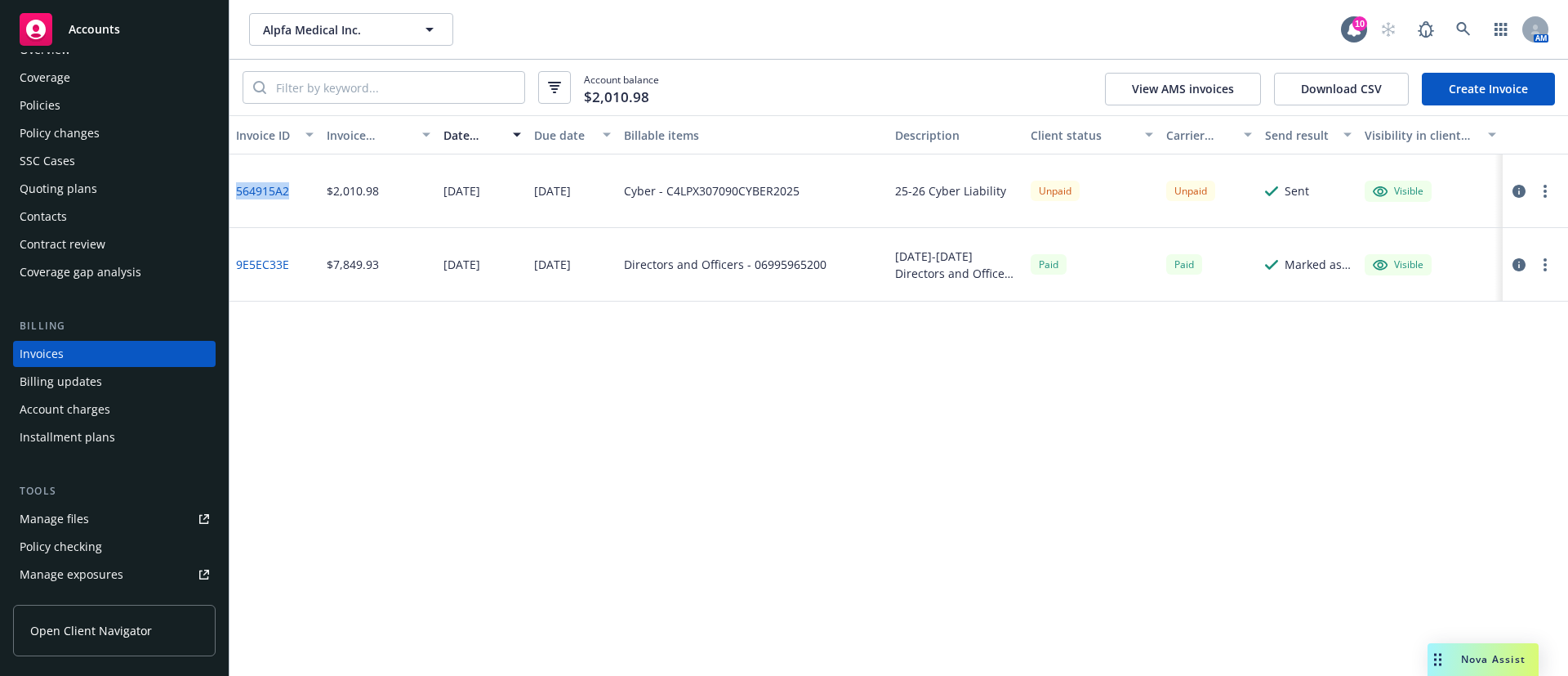
drag, startPoint x: 290, startPoint y: 180, endPoint x: 231, endPoint y: 192, distance: 60.2
click at [231, 192] on div "564915A2" at bounding box center [275, 191] width 91 height 73
copy link "564915A2"
